Goal: Find specific page/section: Find specific page/section

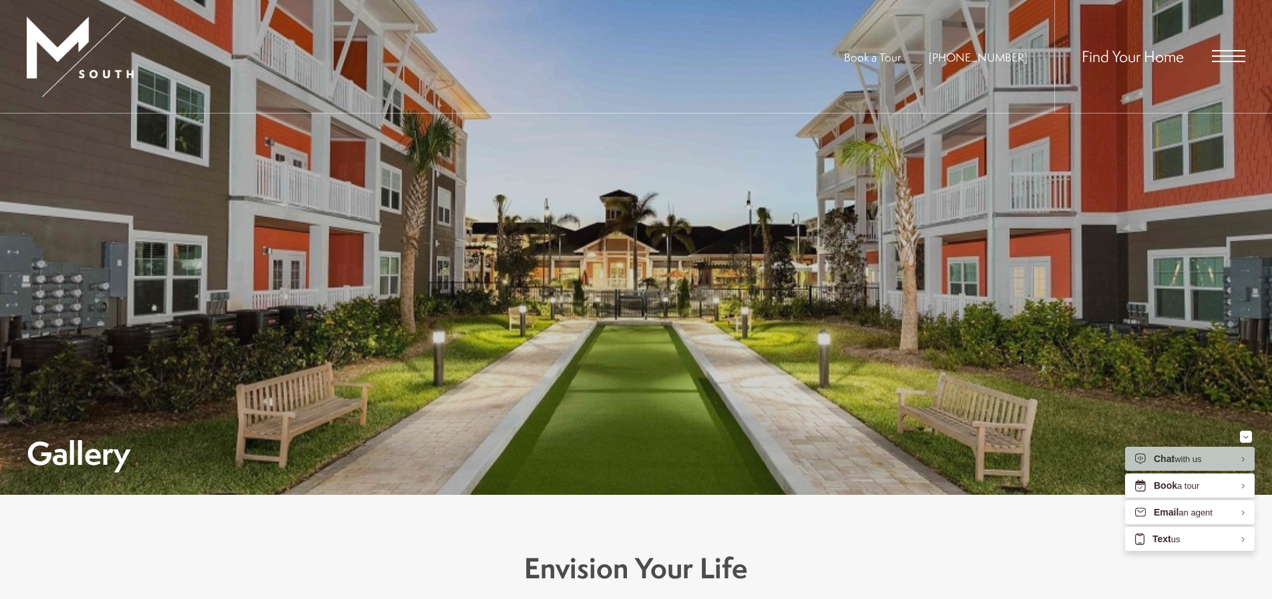
click at [1232, 51] on span "Open Menu" at bounding box center [1228, 50] width 33 height 1
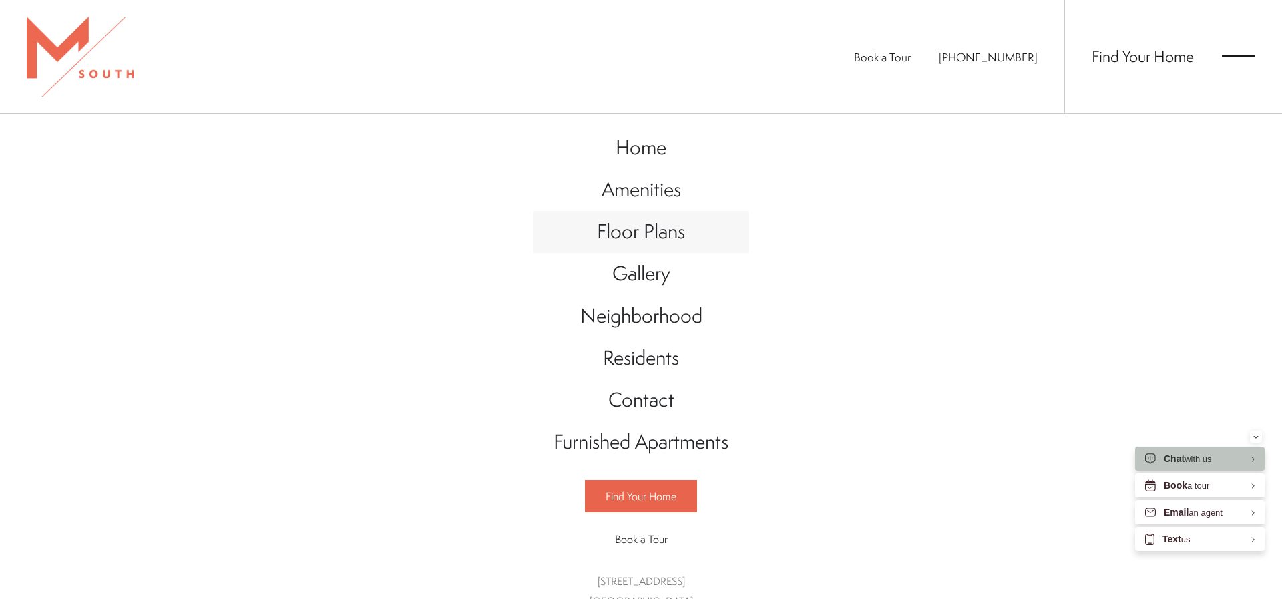
click at [614, 235] on span "Floor Plans" at bounding box center [641, 231] width 88 height 27
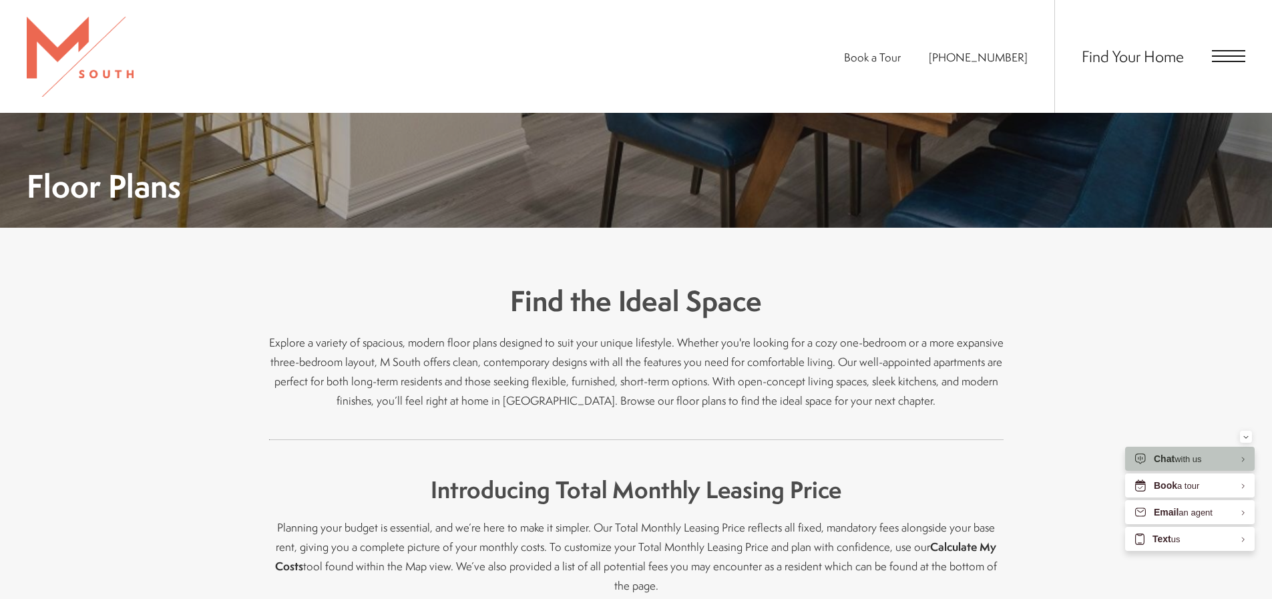
scroll to position [601, 0]
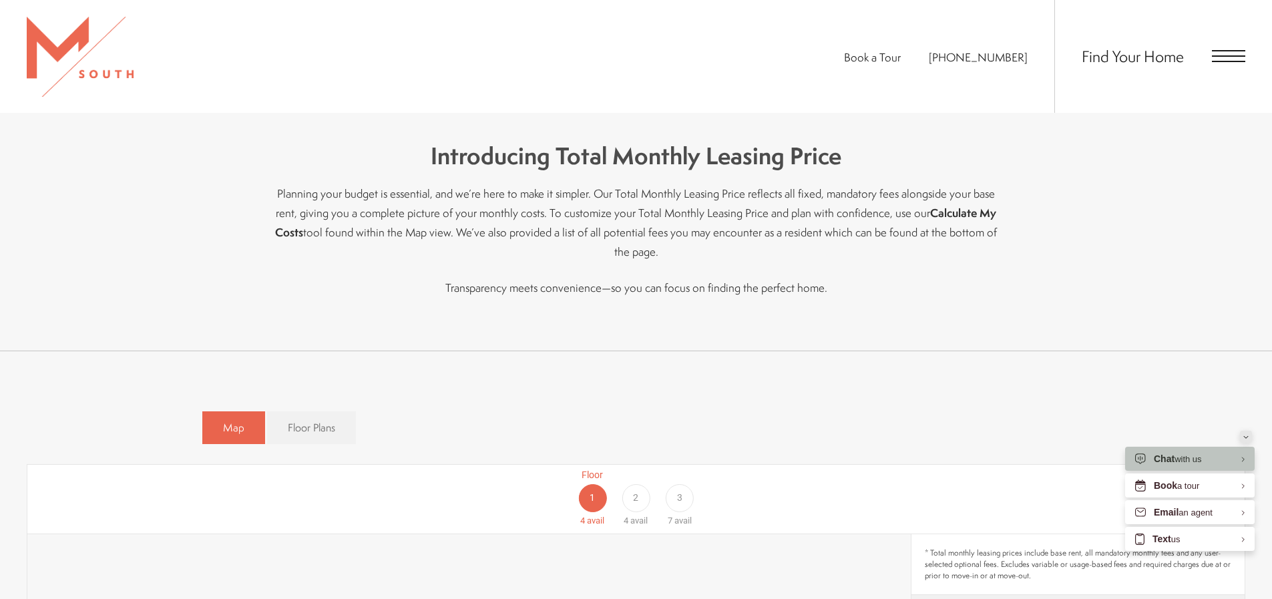
click at [1245, 435] on icon "Minimize" at bounding box center [1245, 436] width 5 height 3
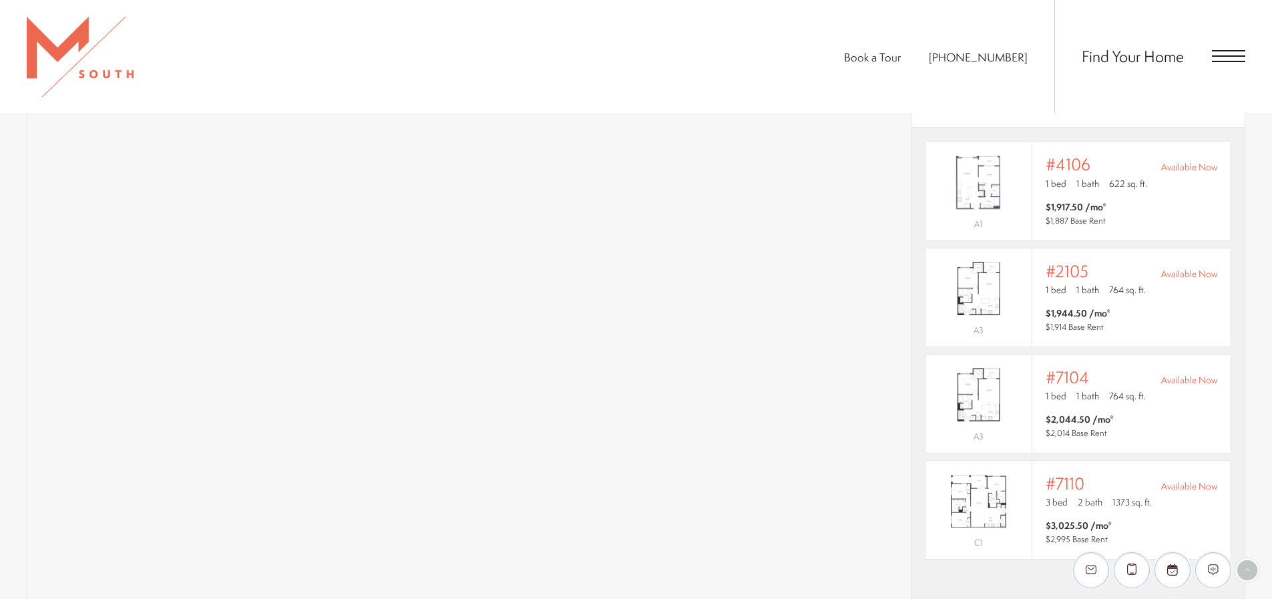
scroll to position [1002, 0]
